Goal: Task Accomplishment & Management: Complete application form

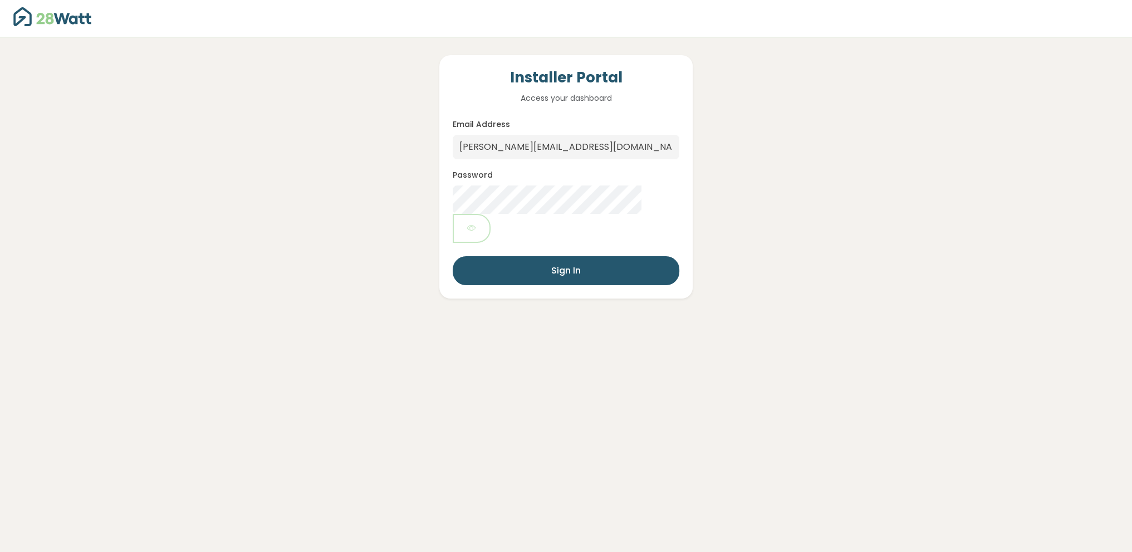
drag, startPoint x: 0, startPoint y: 0, endPoint x: 238, endPoint y: 210, distance: 317.9
drag, startPoint x: 238, startPoint y: 210, endPoint x: 234, endPoint y: 207, distance: 5.9
drag, startPoint x: 234, startPoint y: 207, endPoint x: 350, endPoint y: 205, distance: 115.8
click at [257, 205] on div "Installer Portal Access your dashboard Email Address [EMAIL_ADDRESS][DOMAIN_NAM…" at bounding box center [565, 167] width 1083 height 261
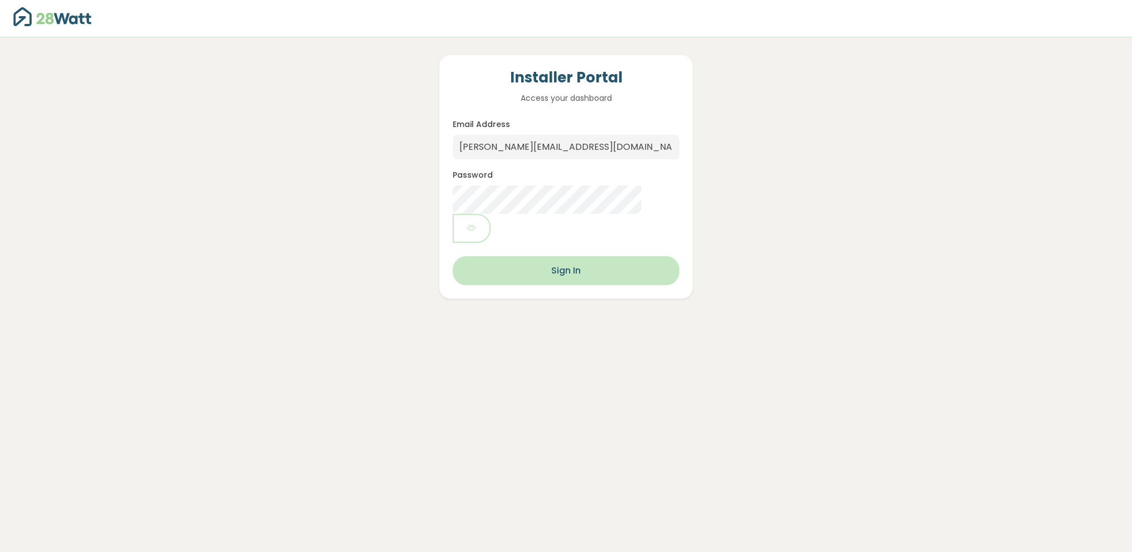
click at [593, 256] on button "Sign In" at bounding box center [566, 270] width 226 height 29
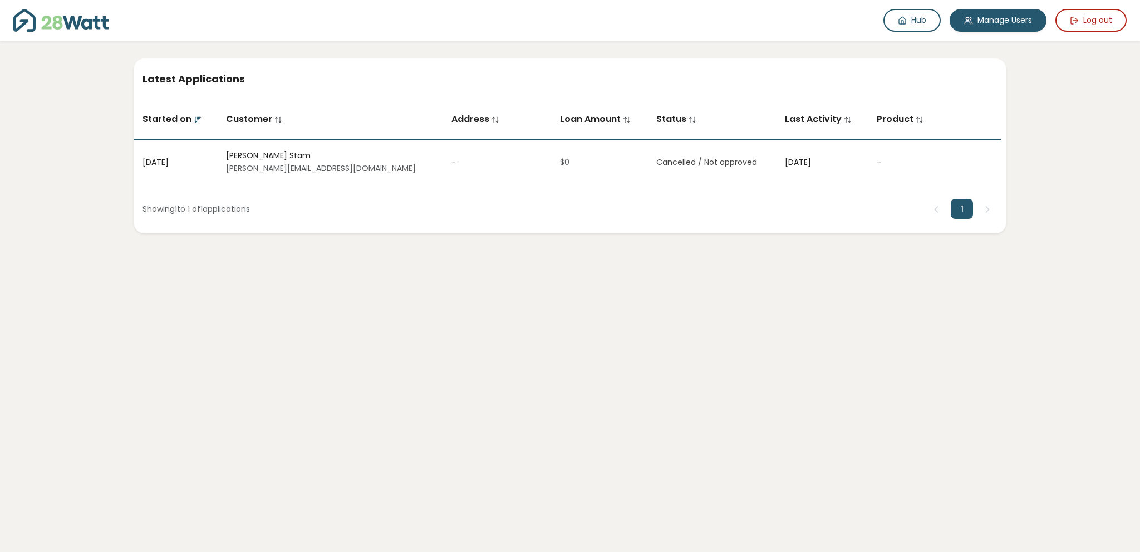
click at [656, 164] on span "Cancelled / Not approved" at bounding box center [706, 161] width 101 height 11
click at [908, 17] on link "Hub" at bounding box center [911, 20] width 57 height 23
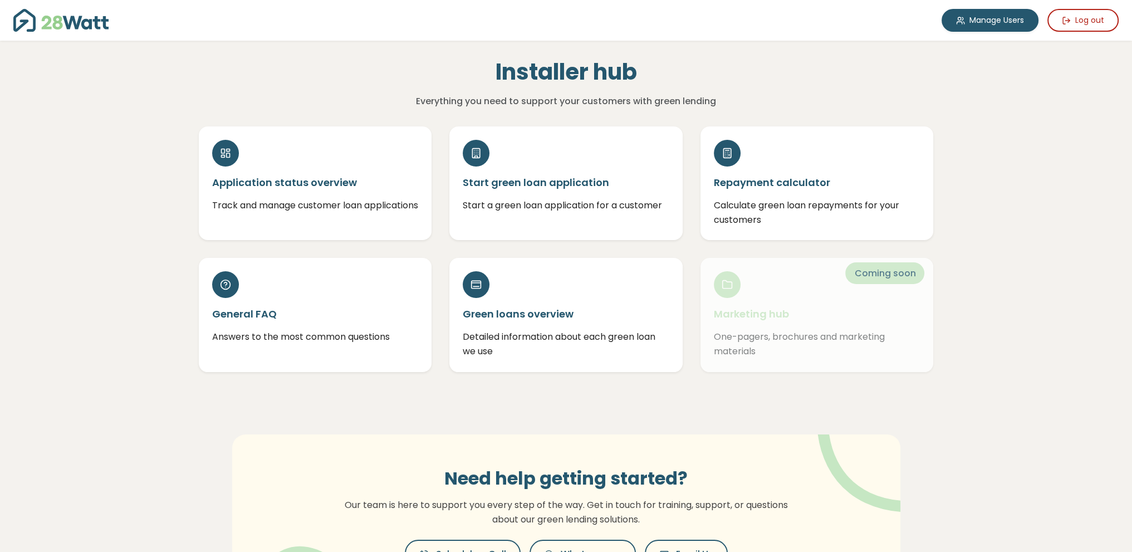
drag, startPoint x: 327, startPoint y: 2, endPoint x: 114, endPoint y: 205, distance: 294.5
click at [112, 200] on div "Manage Users Log out Installer hub Everything you need to support your customer…" at bounding box center [566, 332] width 1132 height 664
click at [559, 186] on div "Start green loan application Start a green loan application for a customer" at bounding box center [565, 179] width 233 height 114
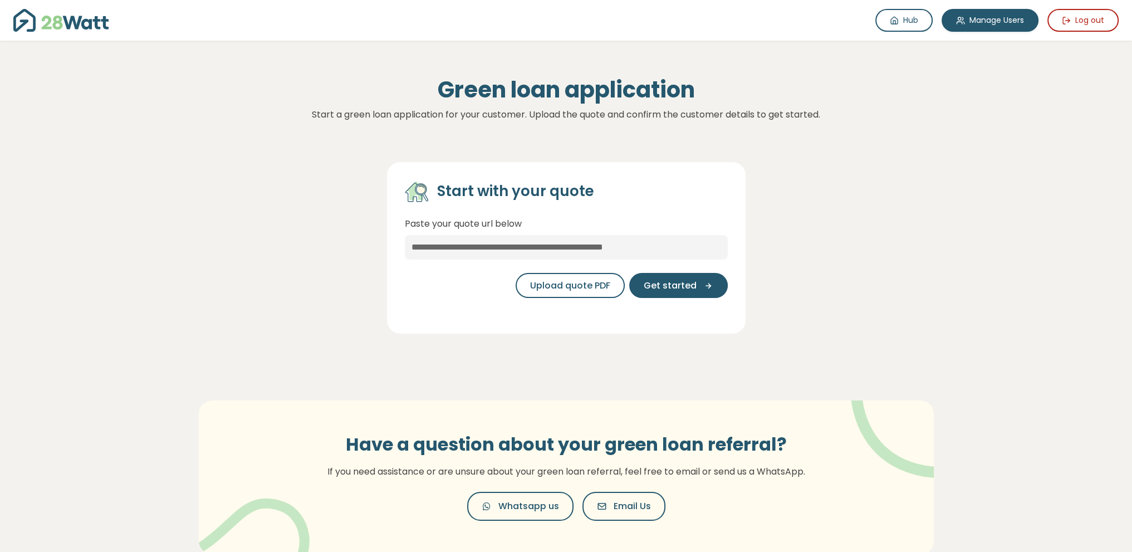
drag, startPoint x: 271, startPoint y: 4, endPoint x: 302, endPoint y: 205, distance: 203.3
drag, startPoint x: 302, startPoint y: 205, endPoint x: 277, endPoint y: 192, distance: 28.1
click at [277, 192] on div "Start with your quote Paste your quote url below Upload quote PDF Get started" at bounding box center [566, 239] width 753 height 190
click at [630, 233] on div "Start with your quote Paste your quote url below Upload quote PDF Get started" at bounding box center [566, 243] width 323 height 127
click at [648, 246] on input "text" at bounding box center [566, 247] width 323 height 24
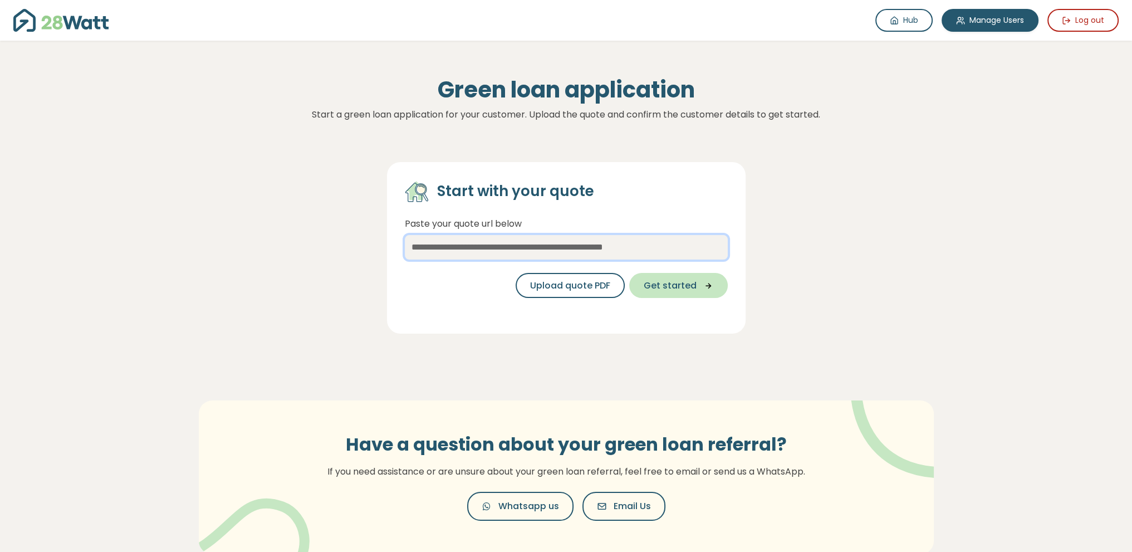
paste input "**********"
type input "**********"
click at [696, 282] on icon "button" at bounding box center [704, 286] width 17 height 10
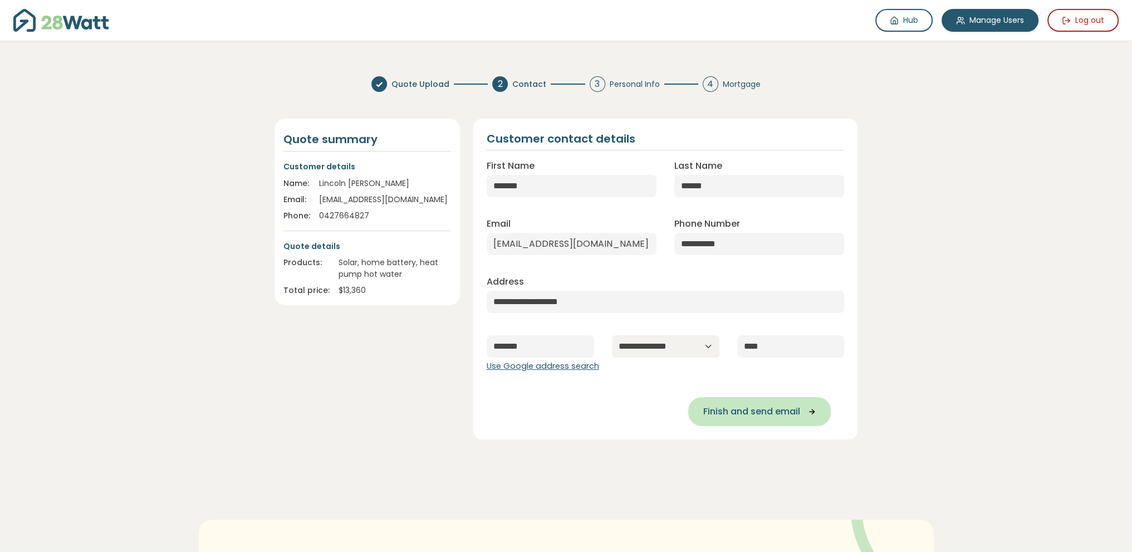
click at [740, 415] on span "Finish and send email" at bounding box center [751, 411] width 97 height 13
type input "**********"
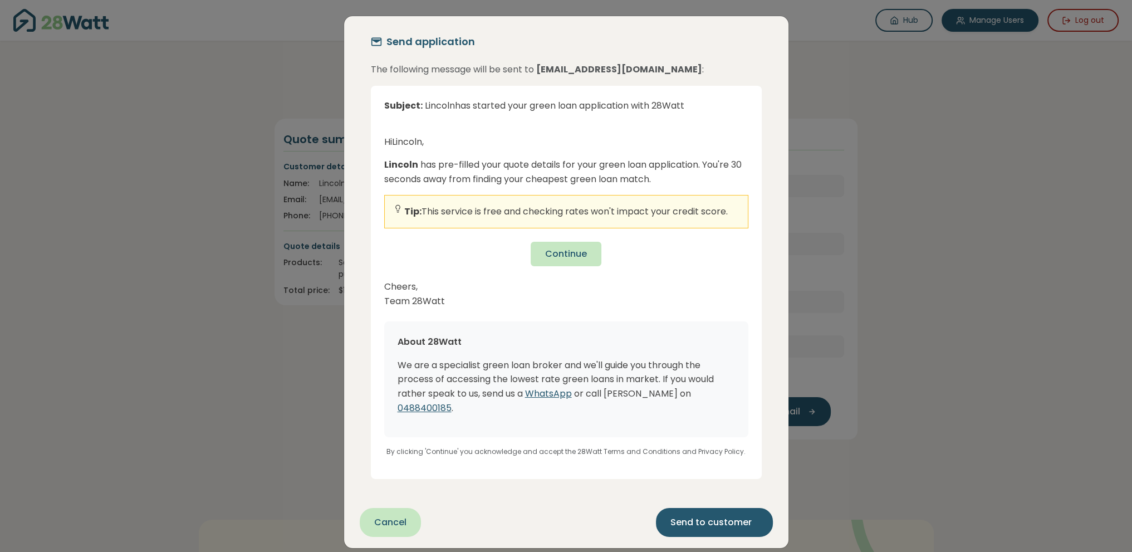
click at [554, 246] on button "Continue" at bounding box center [566, 254] width 71 height 24
click at [544, 254] on button "Continue" at bounding box center [566, 254] width 71 height 24
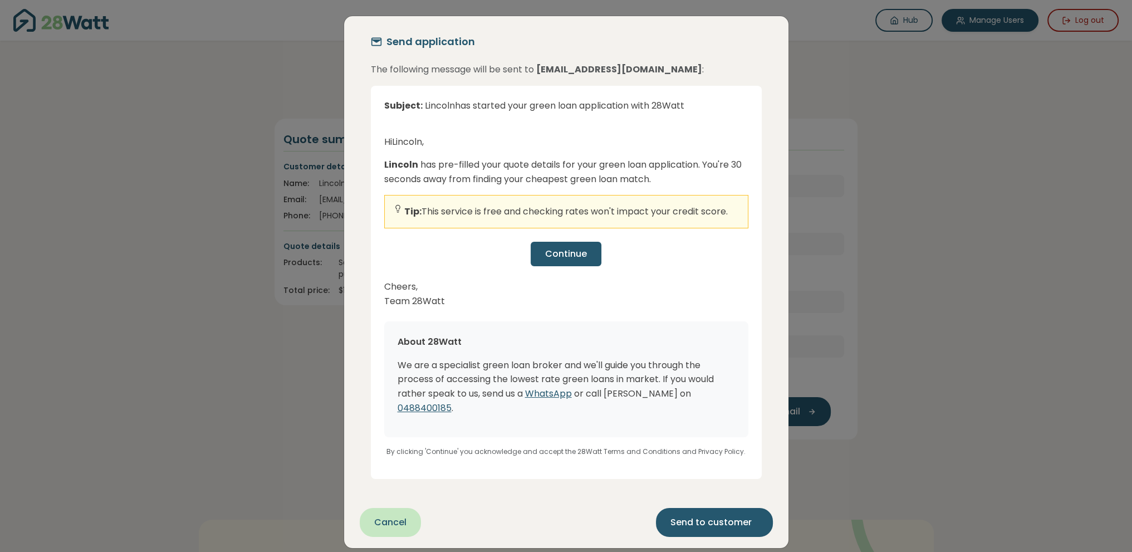
click at [586, 269] on div "Hi [PERSON_NAME] , [GEOGRAPHIC_DATA] has pre-filled your quote details for your…" at bounding box center [566, 296] width 364 height 322
click at [576, 244] on button "Continue" at bounding box center [566, 254] width 71 height 24
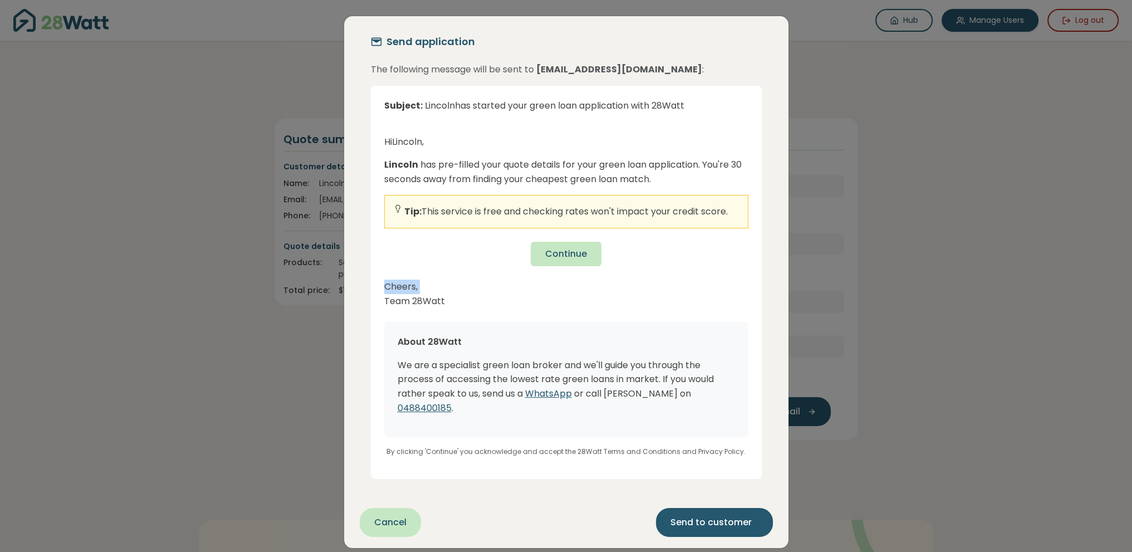
click at [576, 244] on button "Continue" at bounding box center [566, 254] width 71 height 24
click at [623, 284] on p "Cheers, Team 28Watt" at bounding box center [566, 293] width 364 height 28
click at [573, 258] on span "Continue" at bounding box center [566, 253] width 42 height 13
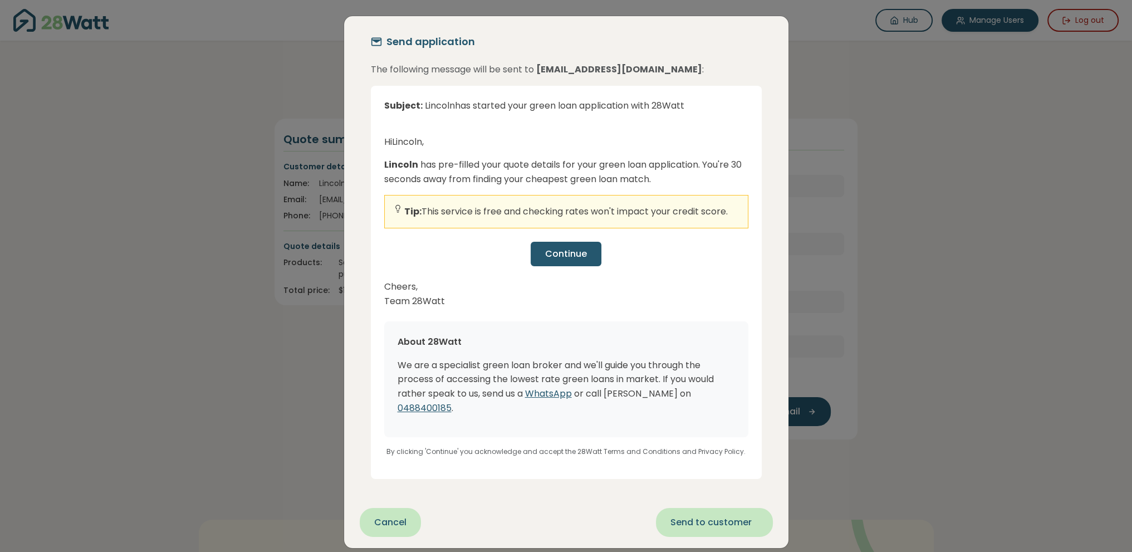
click at [723, 508] on button "Send to customer" at bounding box center [714, 522] width 117 height 29
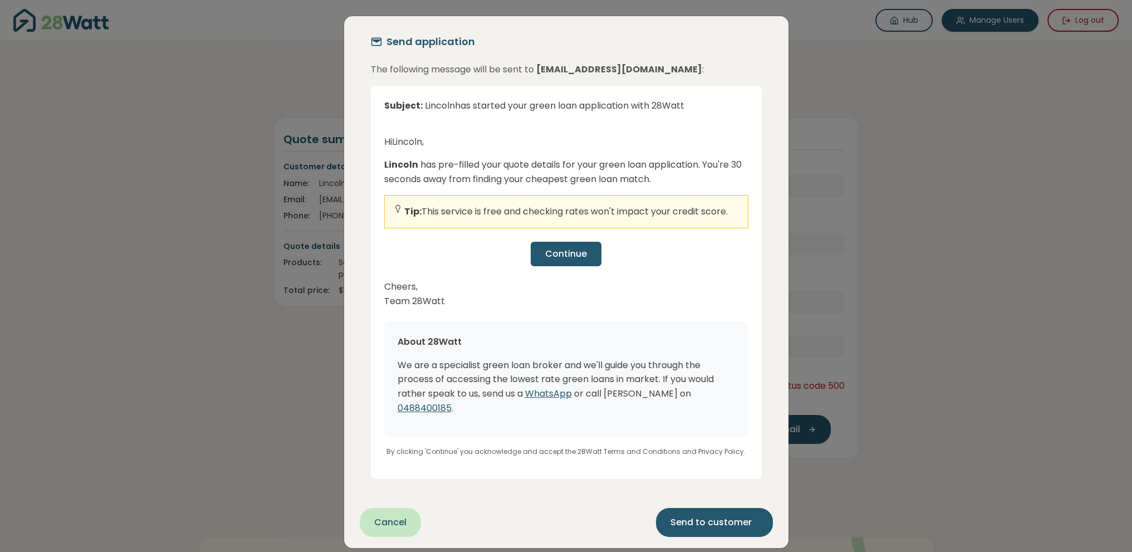
drag, startPoint x: 1139, startPoint y: 360, endPoint x: 1031, endPoint y: 253, distance: 152.7
click at [1031, 253] on div "Send application The following message will be sent to [EMAIL_ADDRESS][DOMAIN_N…" at bounding box center [566, 276] width 1132 height 552
